Goal: Contribute content

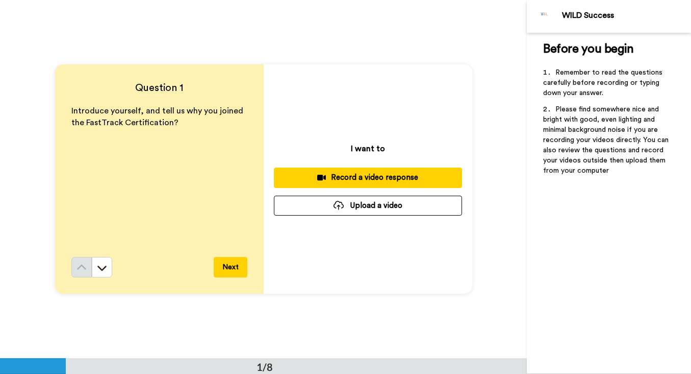
click at [389, 181] on div "Record a video response" at bounding box center [368, 177] width 172 height 11
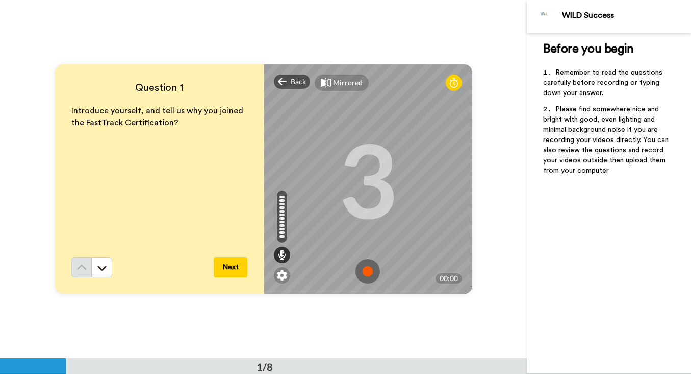
click at [372, 271] on img at bounding box center [368, 271] width 24 height 24
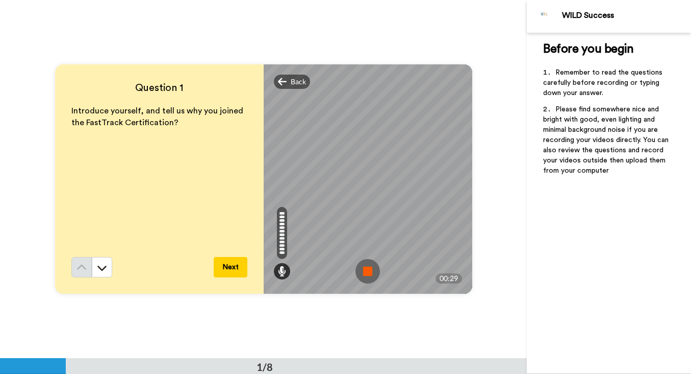
click at [370, 270] on img at bounding box center [368, 271] width 24 height 24
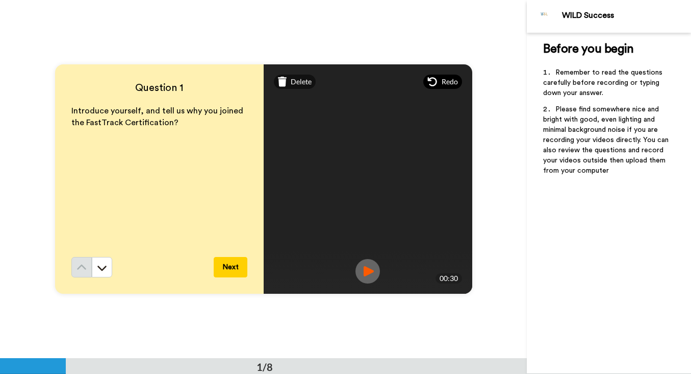
click at [450, 80] on span "Redo" at bounding box center [450, 82] width 16 height 10
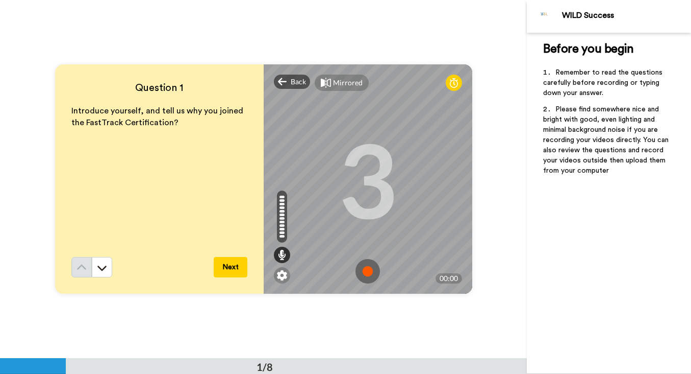
click at [368, 272] on img at bounding box center [368, 271] width 24 height 24
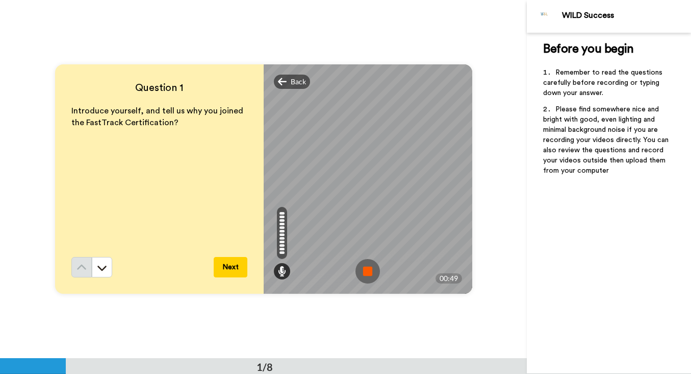
click at [369, 270] on img at bounding box center [368, 271] width 24 height 24
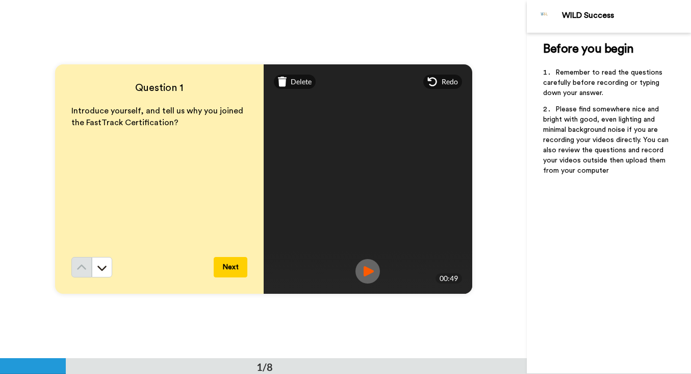
click at [374, 275] on img at bounding box center [368, 271] width 24 height 24
click at [365, 273] on img at bounding box center [368, 271] width 24 height 24
click at [452, 83] on span "Redo" at bounding box center [450, 82] width 16 height 10
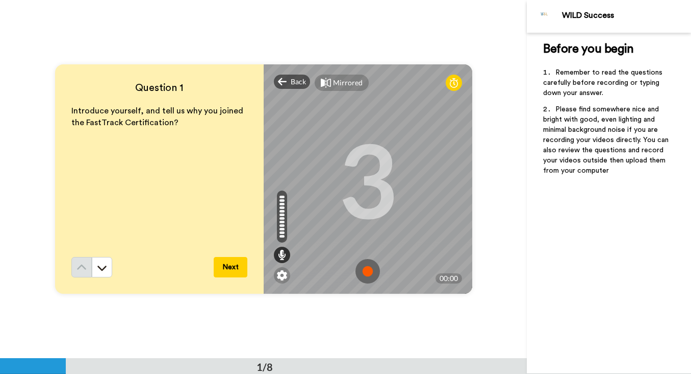
click at [371, 269] on img at bounding box center [368, 271] width 24 height 24
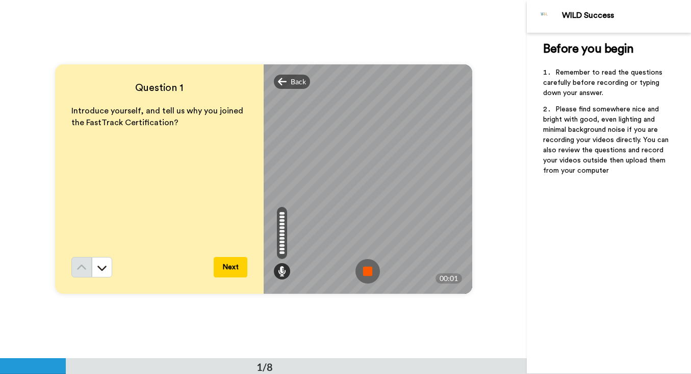
click at [371, 269] on img at bounding box center [368, 271] width 24 height 24
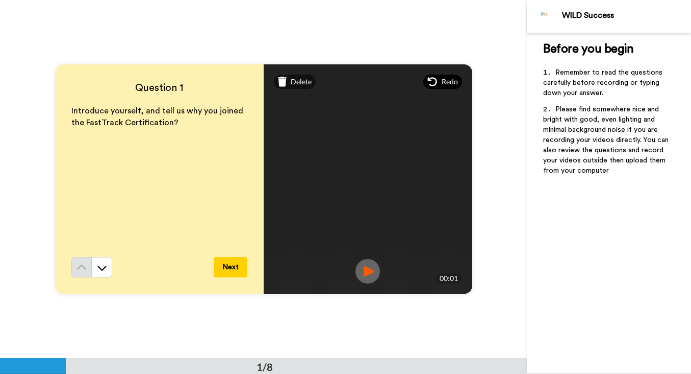
click at [458, 81] on div "Redo" at bounding box center [443, 82] width 39 height 14
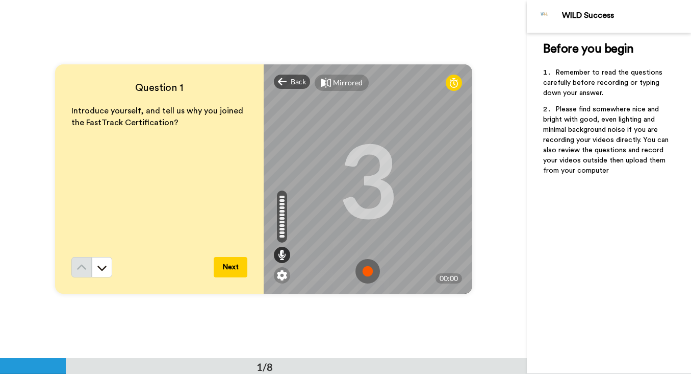
click at [373, 273] on img at bounding box center [368, 271] width 24 height 24
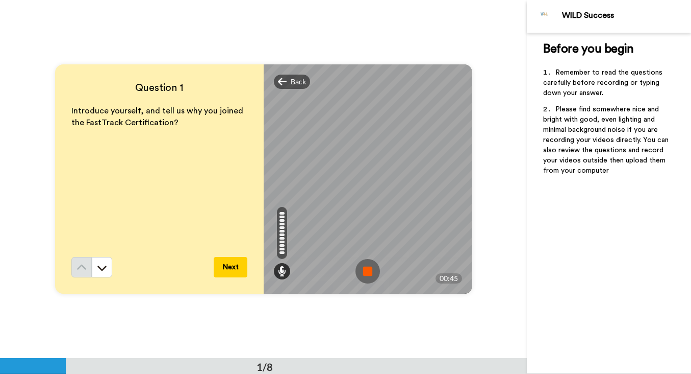
click at [372, 273] on img at bounding box center [368, 271] width 24 height 24
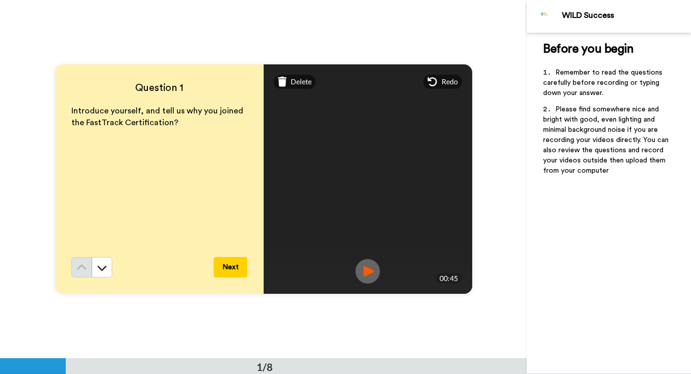
click at [369, 265] on img at bounding box center [368, 271] width 24 height 24
click at [228, 266] on button "Next" at bounding box center [231, 267] width 34 height 20
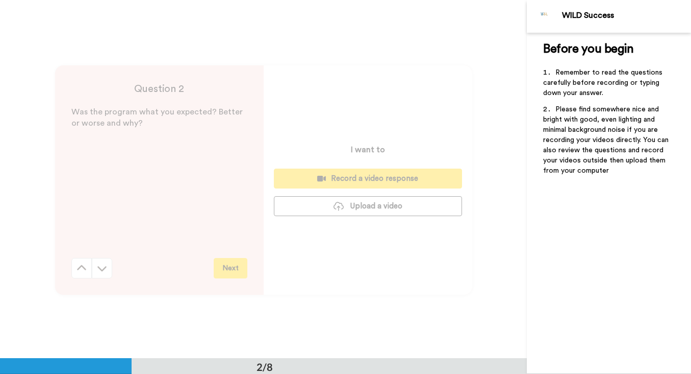
scroll to position [358, 0]
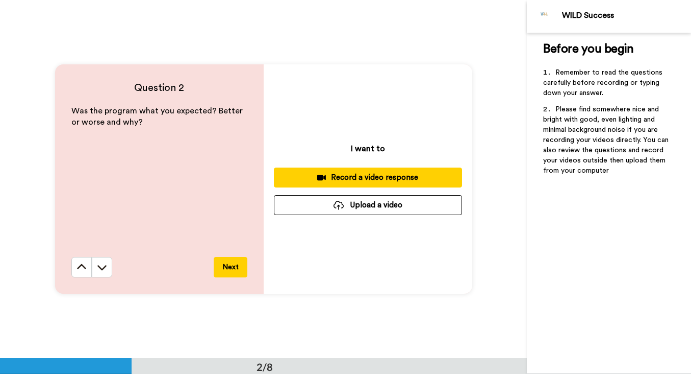
click at [374, 176] on div "Record a video response" at bounding box center [368, 177] width 172 height 11
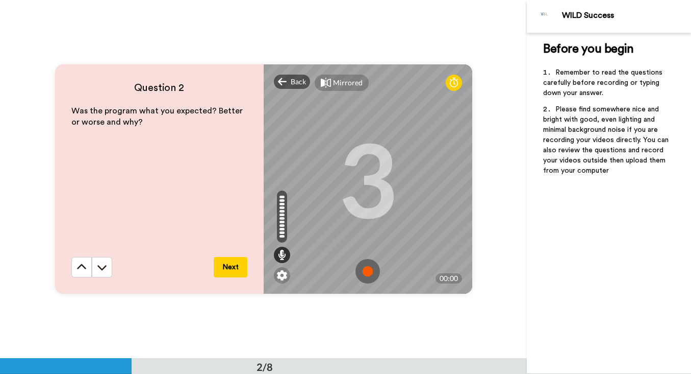
click at [368, 275] on img at bounding box center [368, 271] width 24 height 24
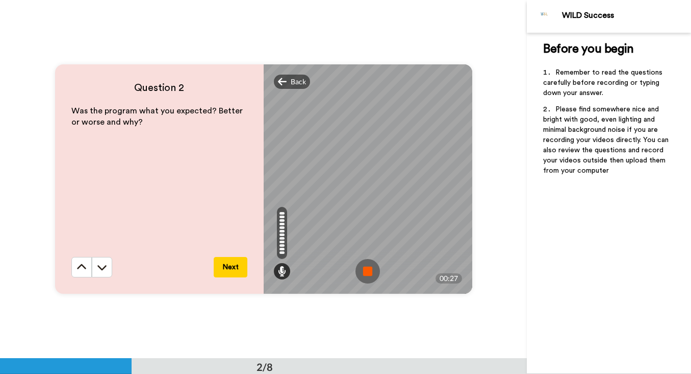
click at [375, 273] on img at bounding box center [368, 271] width 24 height 24
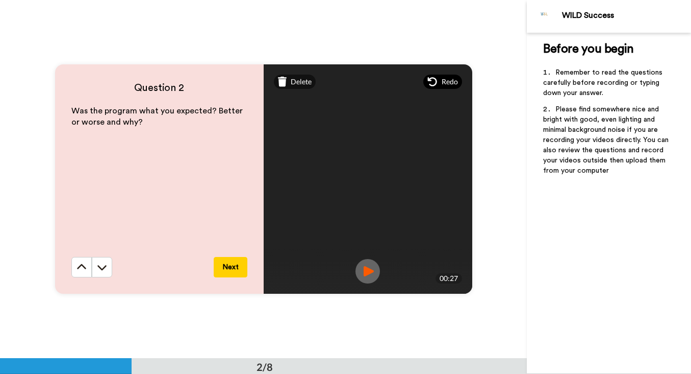
click at [450, 83] on span "Redo" at bounding box center [450, 82] width 16 height 10
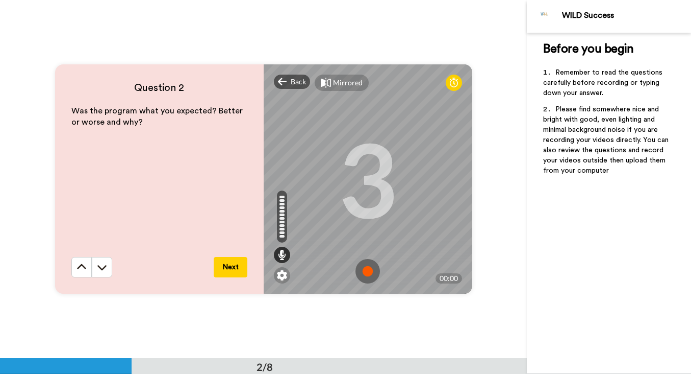
click at [368, 277] on img at bounding box center [368, 271] width 24 height 24
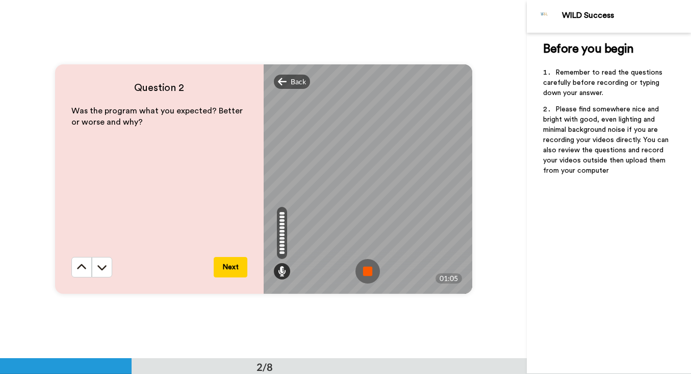
click at [370, 271] on img at bounding box center [368, 271] width 24 height 24
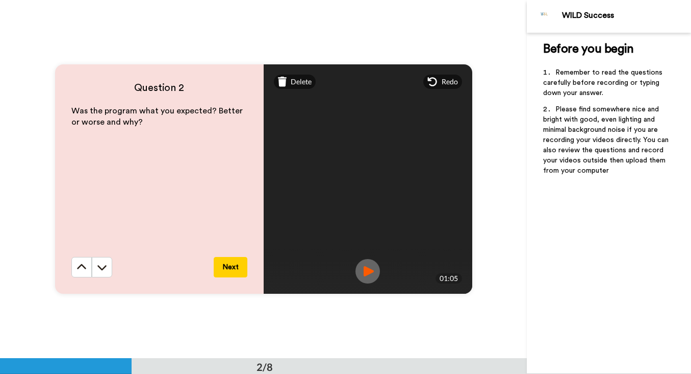
click at [232, 265] on button "Next" at bounding box center [231, 267] width 34 height 20
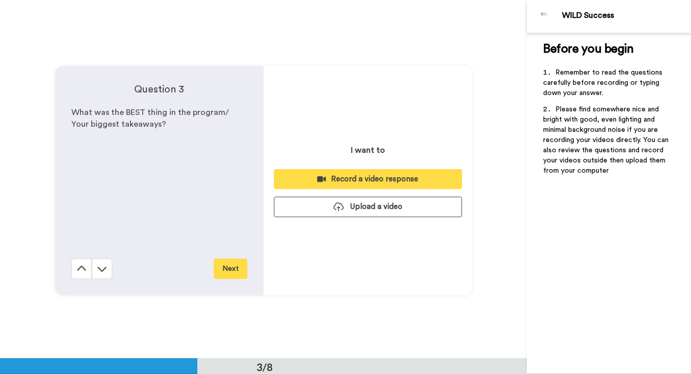
scroll to position [716, 0]
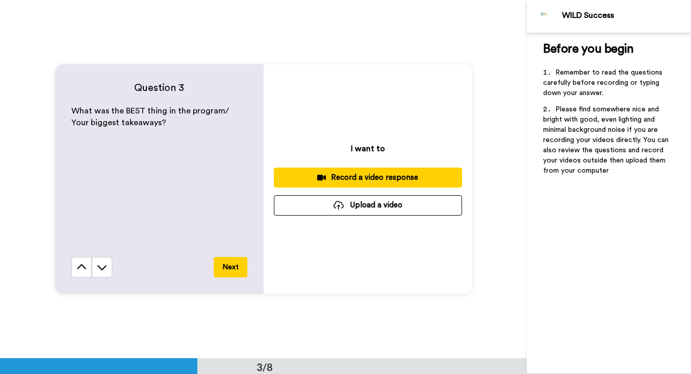
click at [406, 179] on div "Record a video response" at bounding box center [368, 177] width 172 height 11
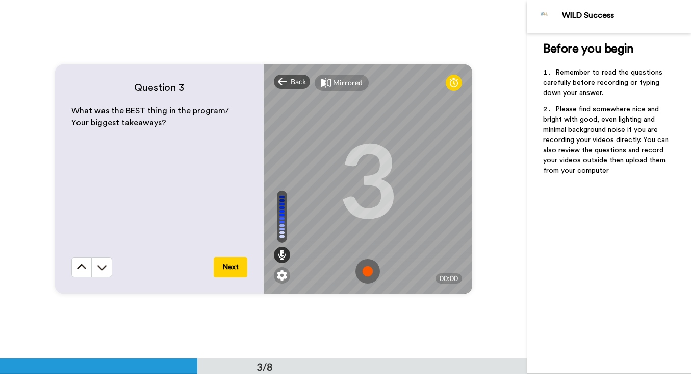
click at [373, 269] on img at bounding box center [368, 271] width 24 height 24
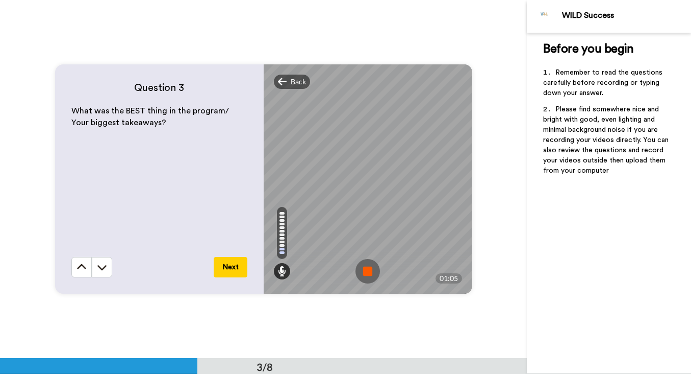
click at [364, 271] on img at bounding box center [368, 271] width 24 height 24
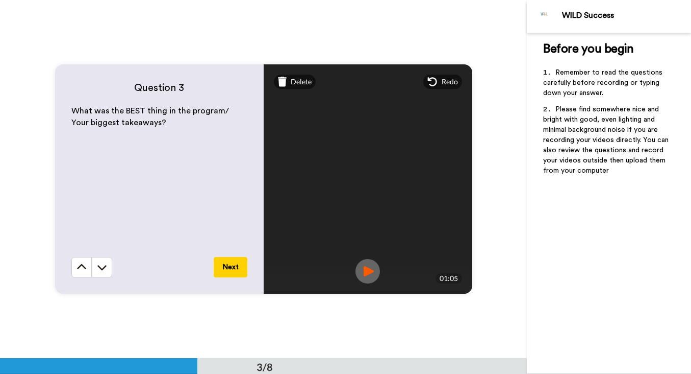
click at [230, 266] on button "Next" at bounding box center [231, 267] width 34 height 20
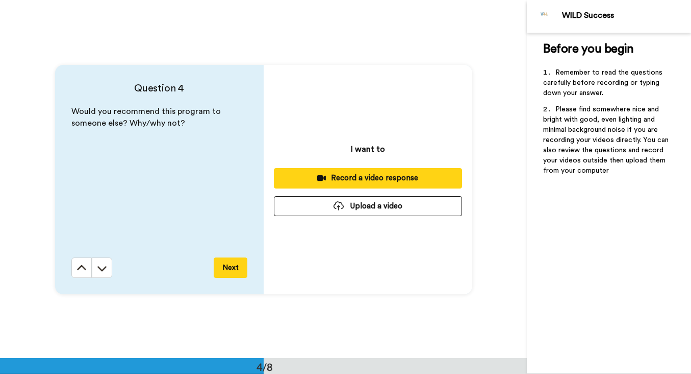
scroll to position [1074, 0]
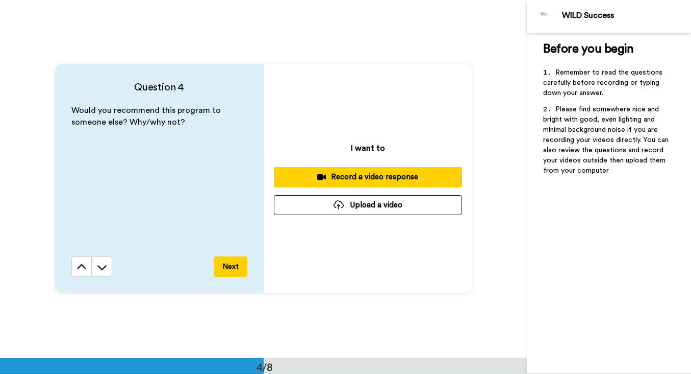
click at [375, 174] on div "Record a video response" at bounding box center [368, 176] width 172 height 11
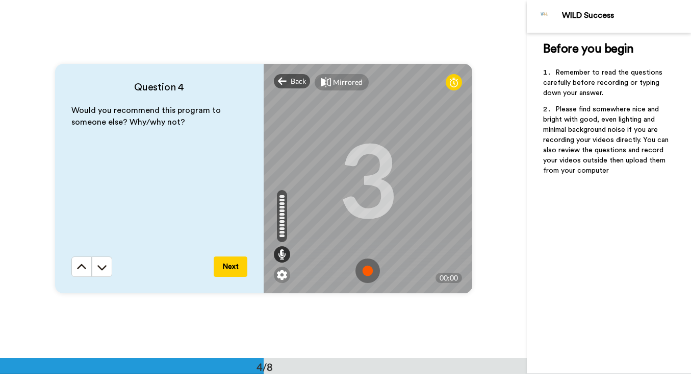
click at [367, 263] on img at bounding box center [368, 270] width 24 height 24
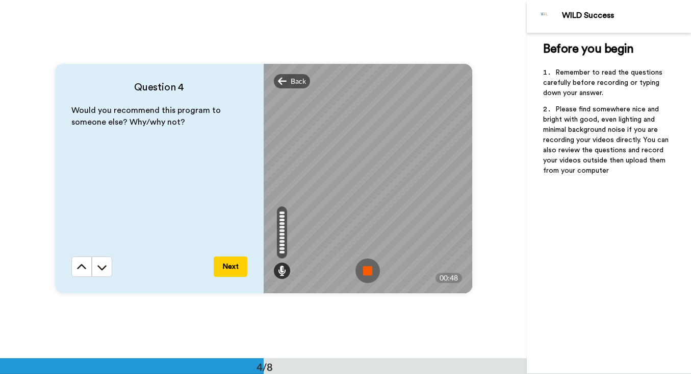
click at [369, 270] on img at bounding box center [368, 270] width 24 height 24
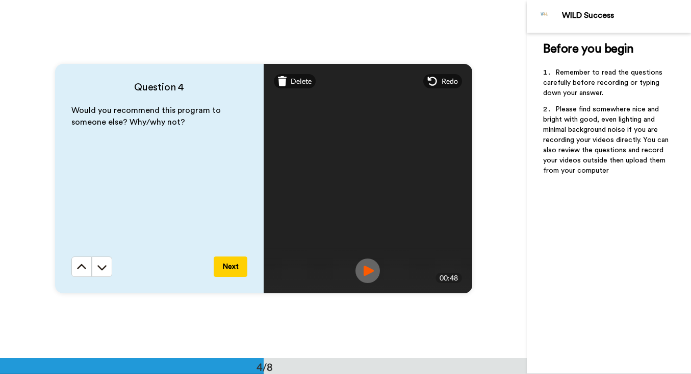
click at [226, 267] on button "Next" at bounding box center [231, 266] width 34 height 20
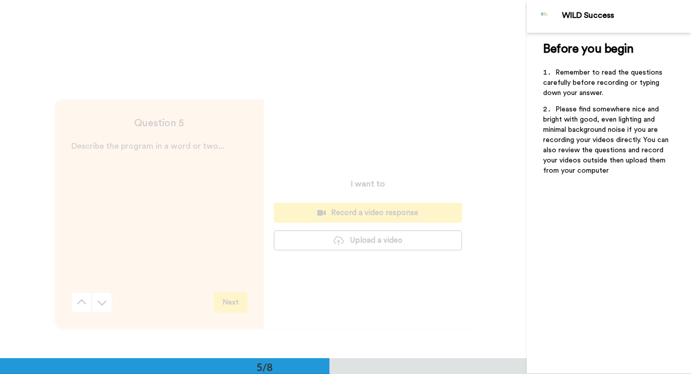
scroll to position [1432, 0]
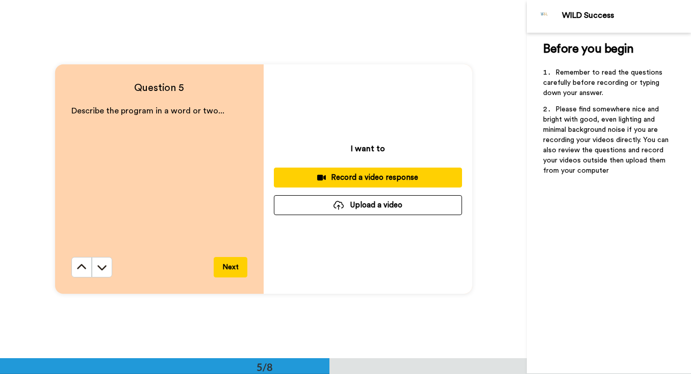
click at [355, 181] on div "Record a video response" at bounding box center [368, 177] width 172 height 11
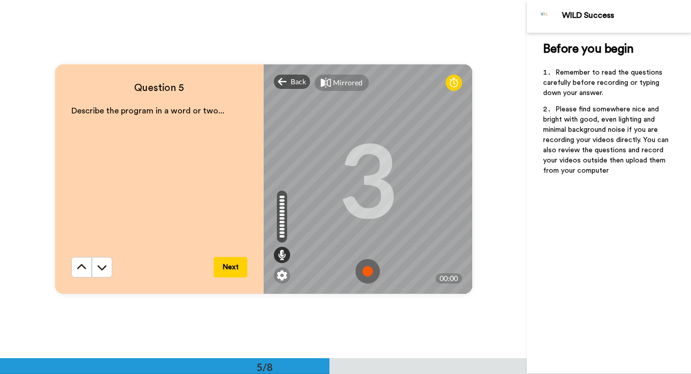
click at [368, 270] on img at bounding box center [368, 271] width 24 height 24
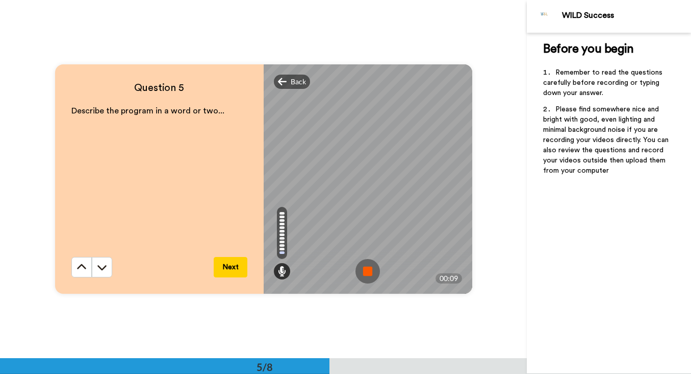
click at [373, 274] on img at bounding box center [368, 271] width 24 height 24
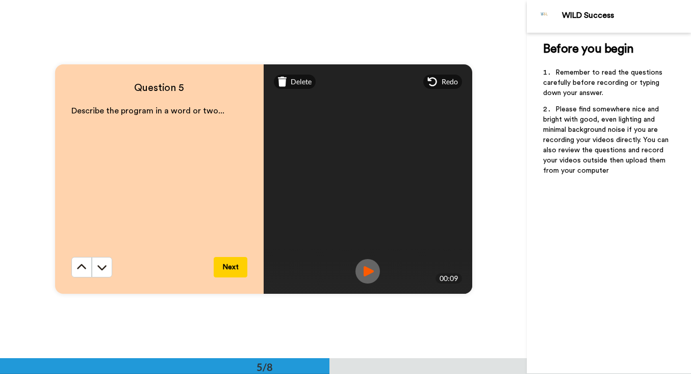
click at [369, 271] on img at bounding box center [368, 271] width 24 height 24
click at [454, 82] on span "Redo" at bounding box center [450, 82] width 16 height 10
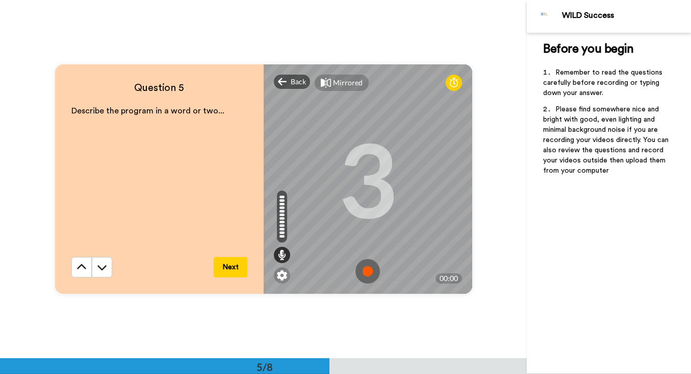
click at [369, 269] on img at bounding box center [368, 271] width 24 height 24
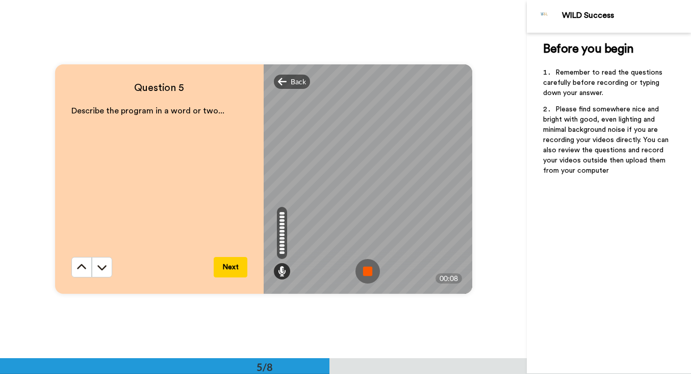
click at [369, 269] on img at bounding box center [368, 271] width 24 height 24
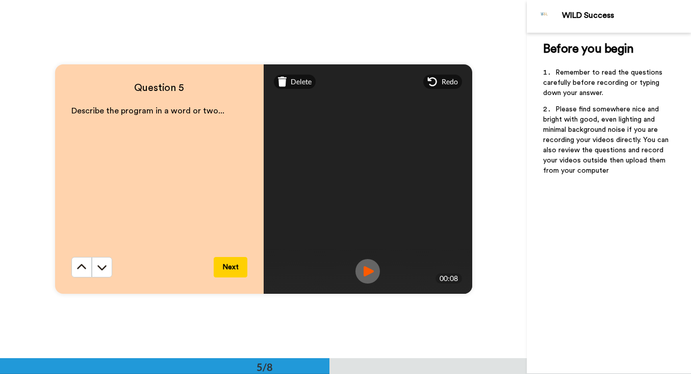
click at [368, 266] on img at bounding box center [368, 271] width 24 height 24
click at [231, 268] on button "Next" at bounding box center [231, 267] width 34 height 20
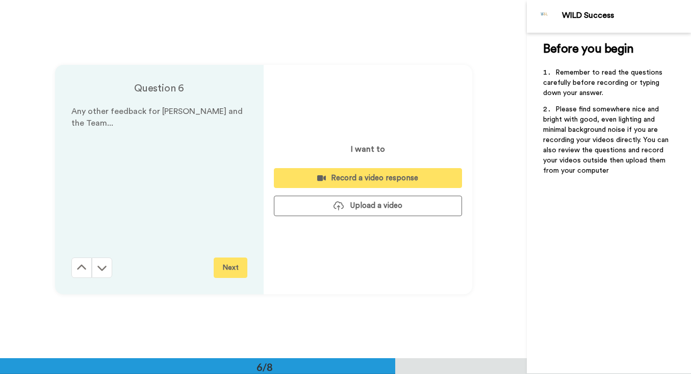
scroll to position [1790, 0]
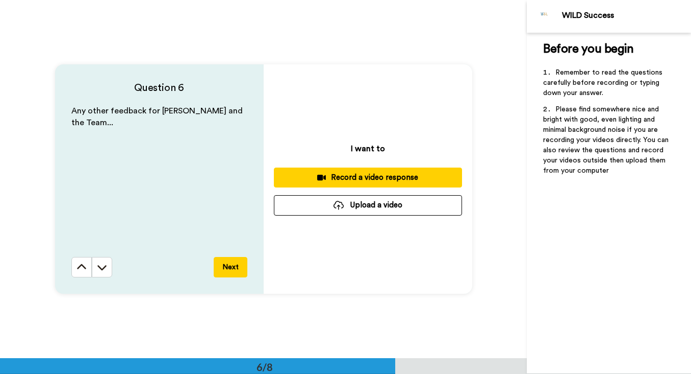
click at [368, 175] on div "Record a video response" at bounding box center [368, 177] width 172 height 11
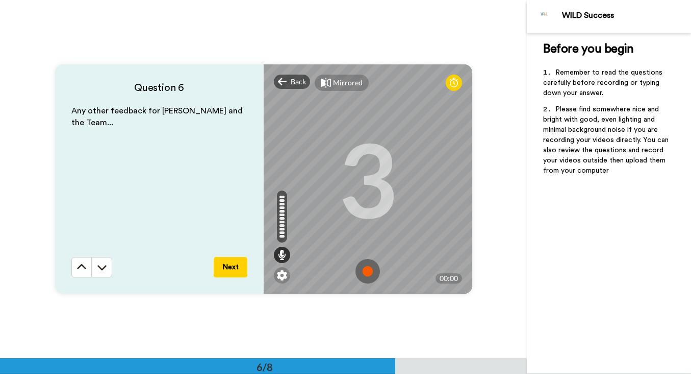
click at [373, 271] on img at bounding box center [368, 271] width 24 height 24
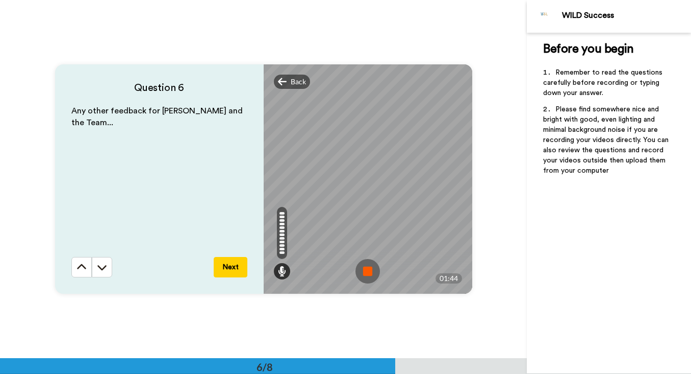
click at [364, 271] on img at bounding box center [368, 271] width 24 height 24
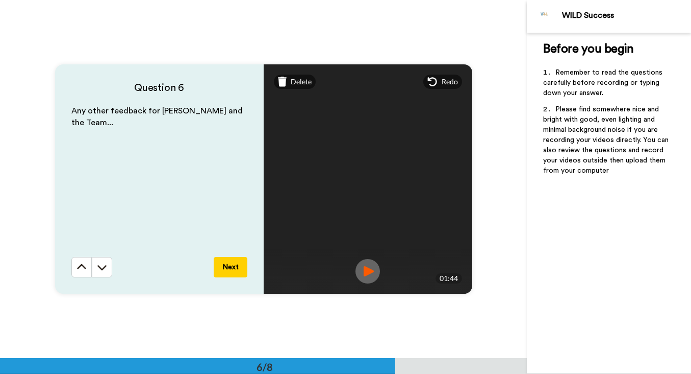
click at [238, 266] on button "Next" at bounding box center [231, 267] width 34 height 20
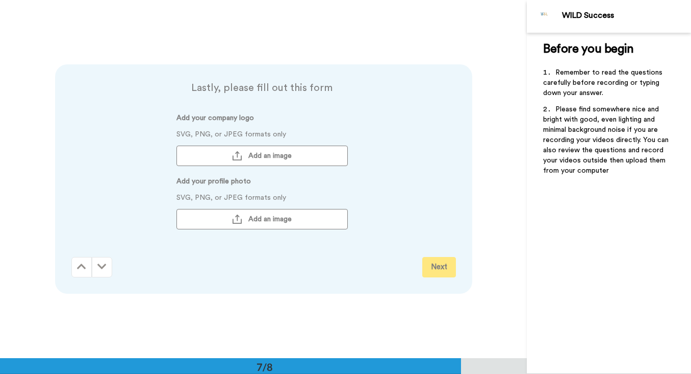
scroll to position [2148, 0]
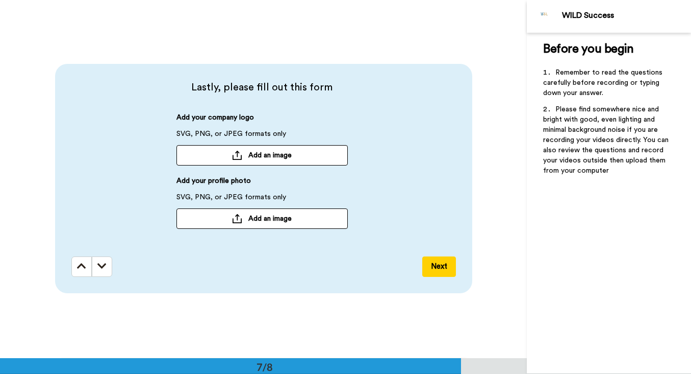
click at [293, 224] on button "Add an image" at bounding box center [262, 218] width 171 height 20
click at [235, 220] on span "15797287-067.jpg" at bounding box center [218, 218] width 75 height 7
click at [277, 216] on div "15797287-067.jpg" at bounding box center [255, 218] width 157 height 18
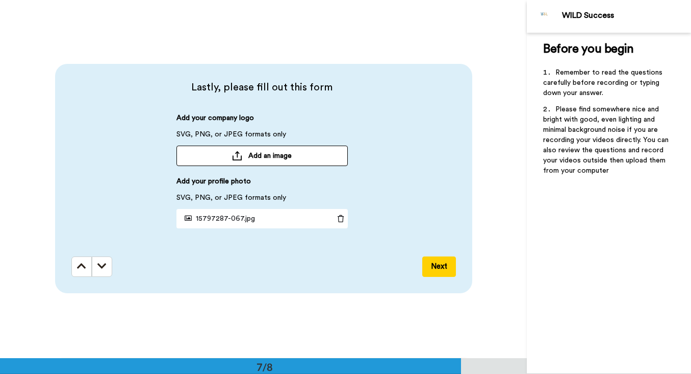
click at [187, 218] on icon at bounding box center [188, 217] width 7 height 7
click at [189, 218] on icon at bounding box center [188, 217] width 7 height 7
click at [340, 215] on icon at bounding box center [341, 218] width 14 height 7
click at [256, 216] on span "Add an image" at bounding box center [270, 218] width 43 height 10
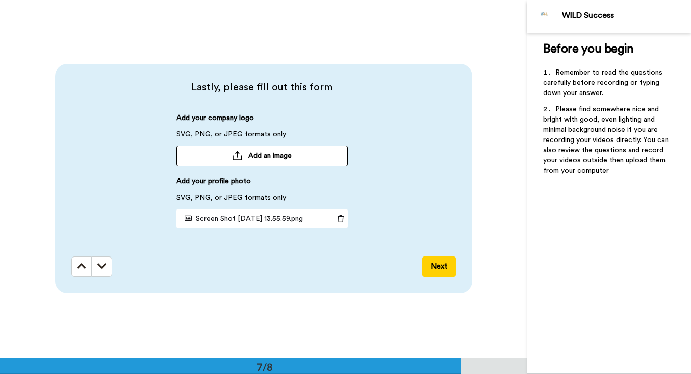
click at [436, 260] on button "Next" at bounding box center [440, 266] width 34 height 20
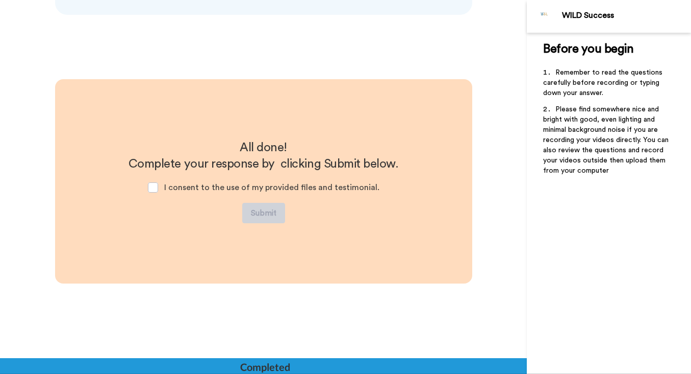
scroll to position [2429, 0]
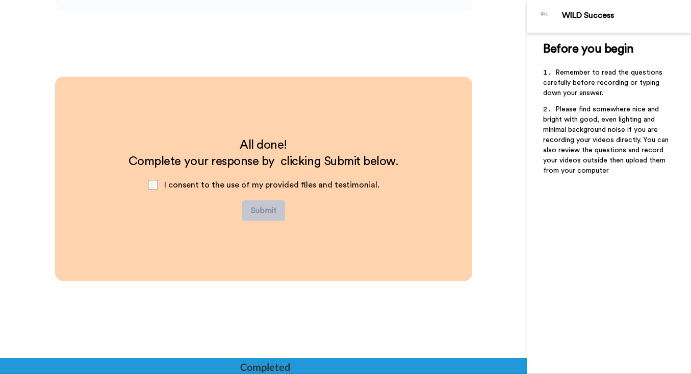
click at [156, 186] on span at bounding box center [153, 185] width 10 height 10
click at [262, 209] on button "Submit" at bounding box center [263, 210] width 43 height 20
